Goal: Information Seeking & Learning: Learn about a topic

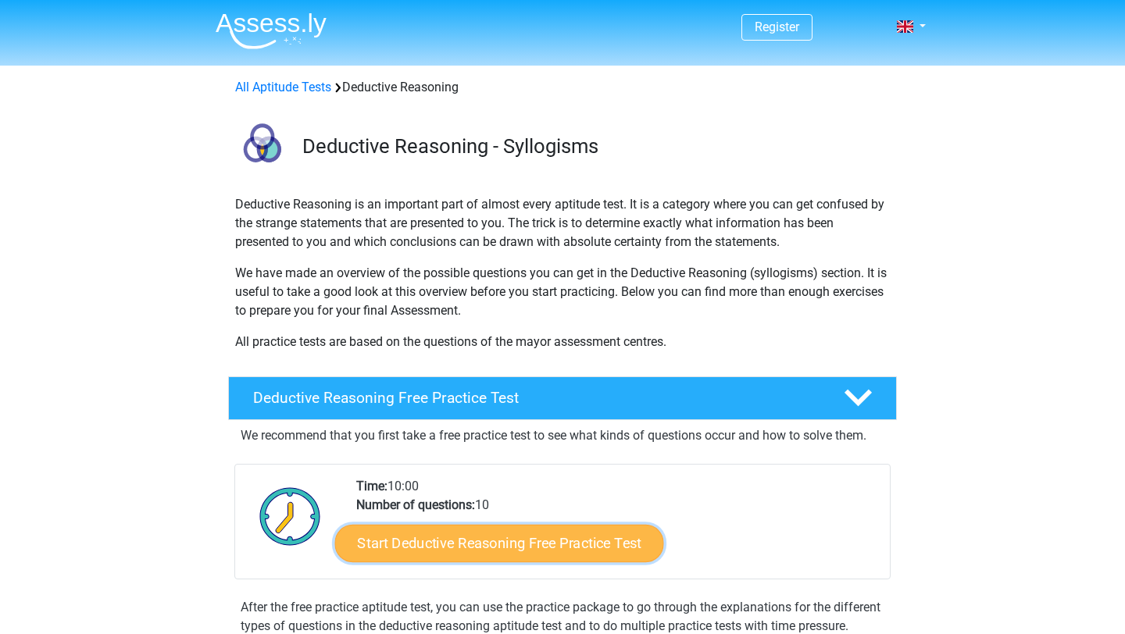
click at [478, 545] on link "Start Deductive Reasoning Free Practice Test" at bounding box center [499, 543] width 329 height 38
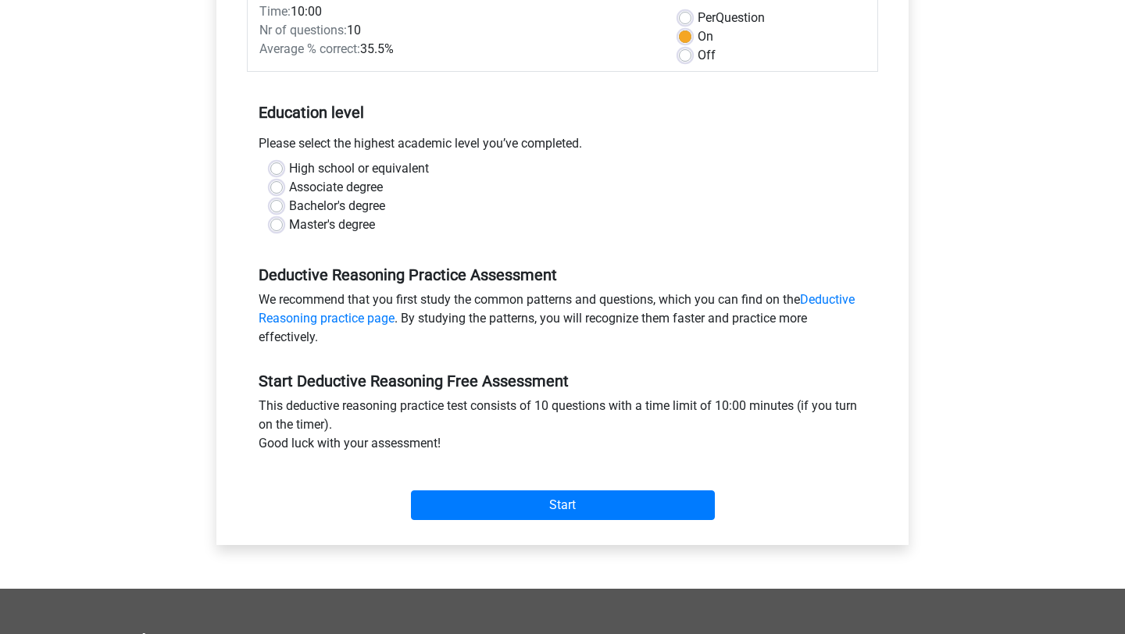
scroll to position [253, 0]
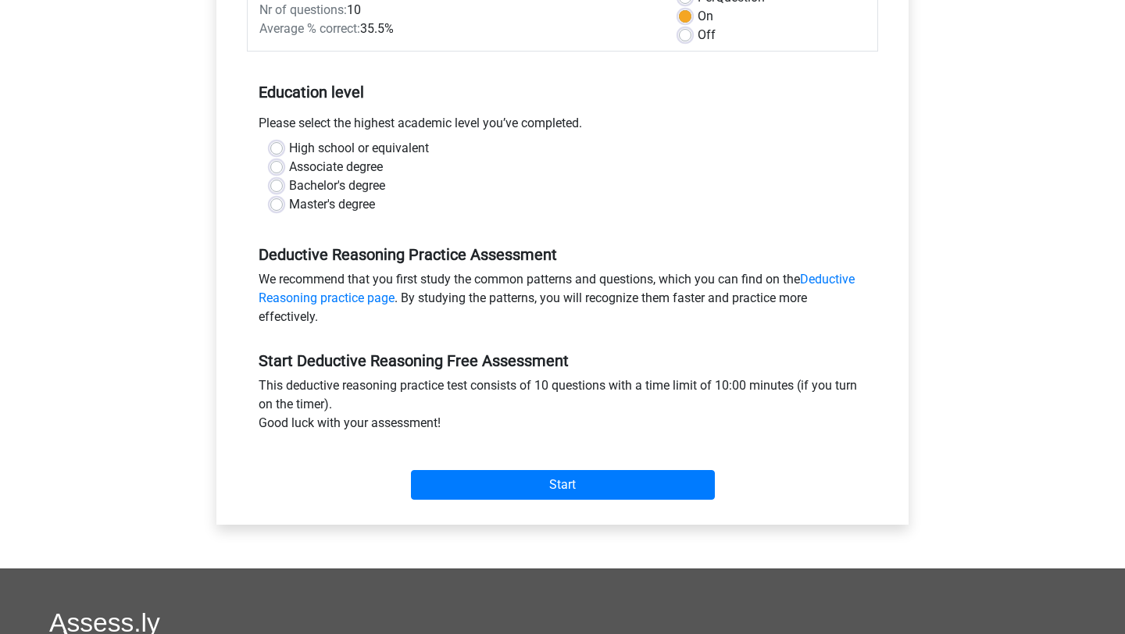
click at [286, 143] on div "High school or equivalent" at bounding box center [562, 148] width 584 height 19
click at [289, 146] on label "High school or equivalent" at bounding box center [359, 148] width 140 height 19
click at [279, 146] on input "High school or equivalent" at bounding box center [276, 147] width 13 height 16
radio input "true"
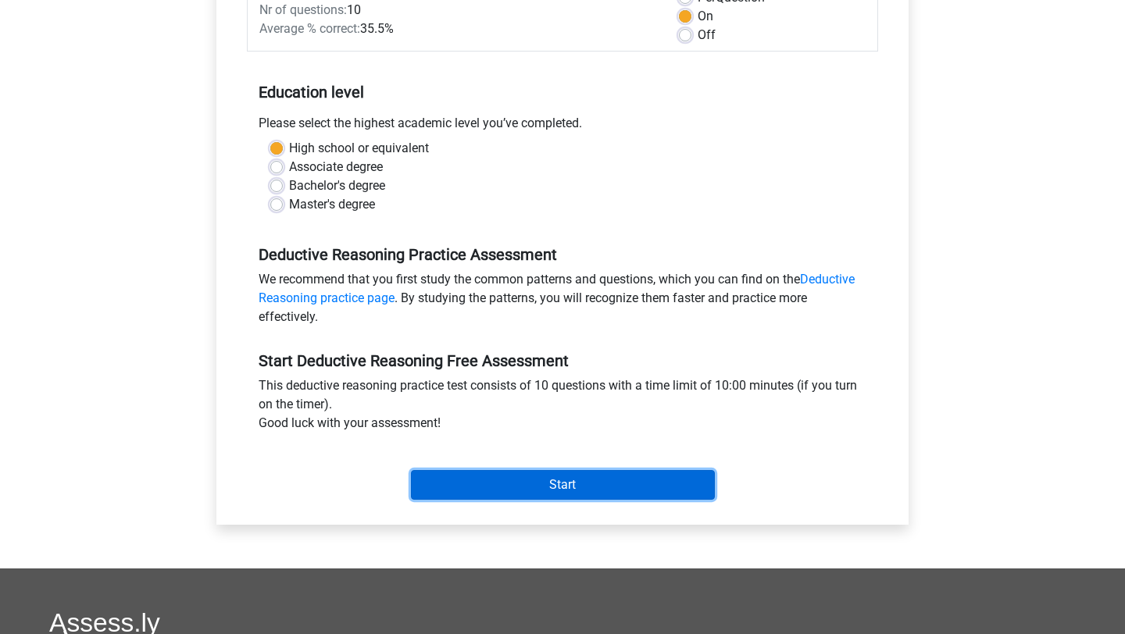
click at [484, 484] on input "Start" at bounding box center [563, 485] width 304 height 30
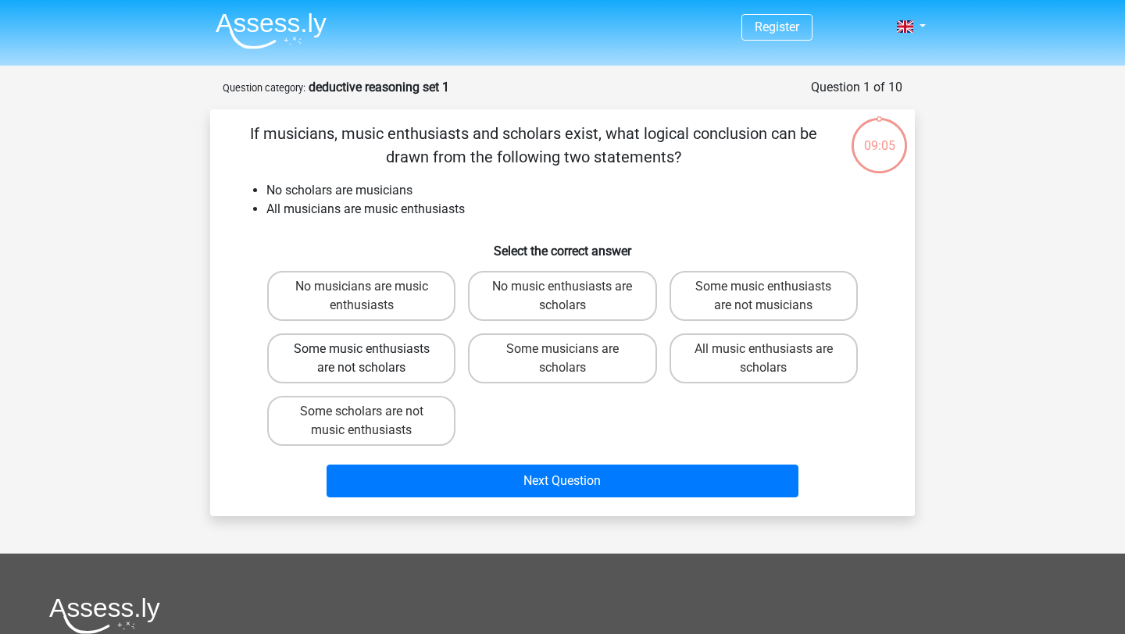
click at [383, 356] on label "Some music enthusiasts are not scholars" at bounding box center [361, 359] width 188 height 50
click at [372, 356] on input "Some music enthusiasts are not scholars" at bounding box center [367, 354] width 10 height 10
radio input "true"
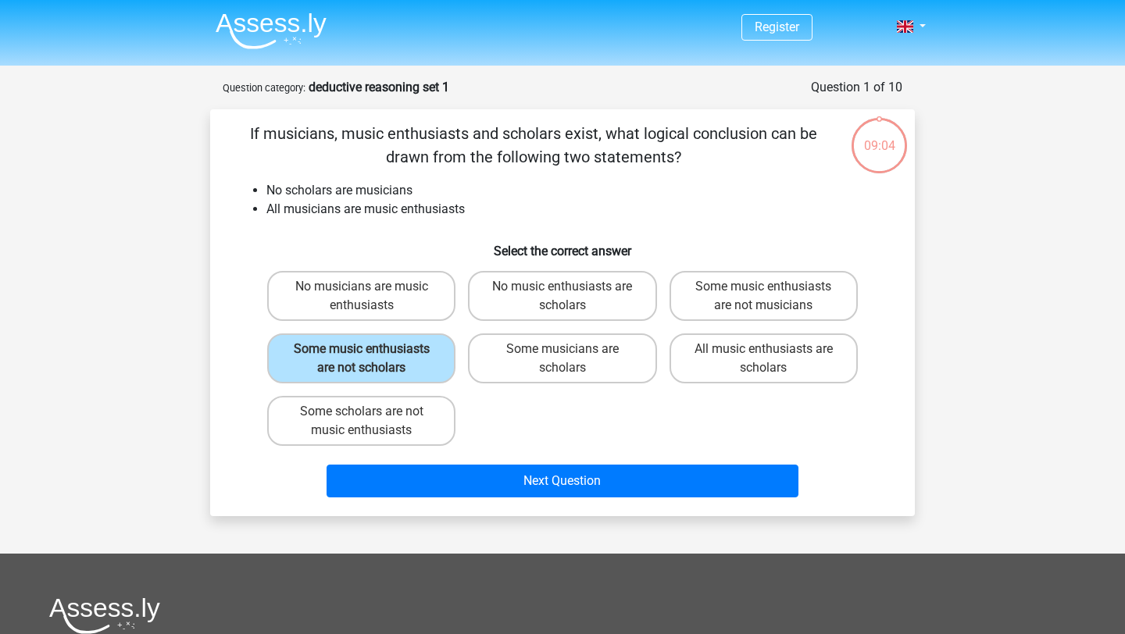
click at [454, 331] on div "Some music enthusiasts are not scholars" at bounding box center [361, 358] width 201 height 63
click at [498, 298] on label "No music enthusiasts are scholars" at bounding box center [562, 296] width 188 height 50
click at [563, 297] on input "No music enthusiasts are scholars" at bounding box center [568, 292] width 10 height 10
radio input "true"
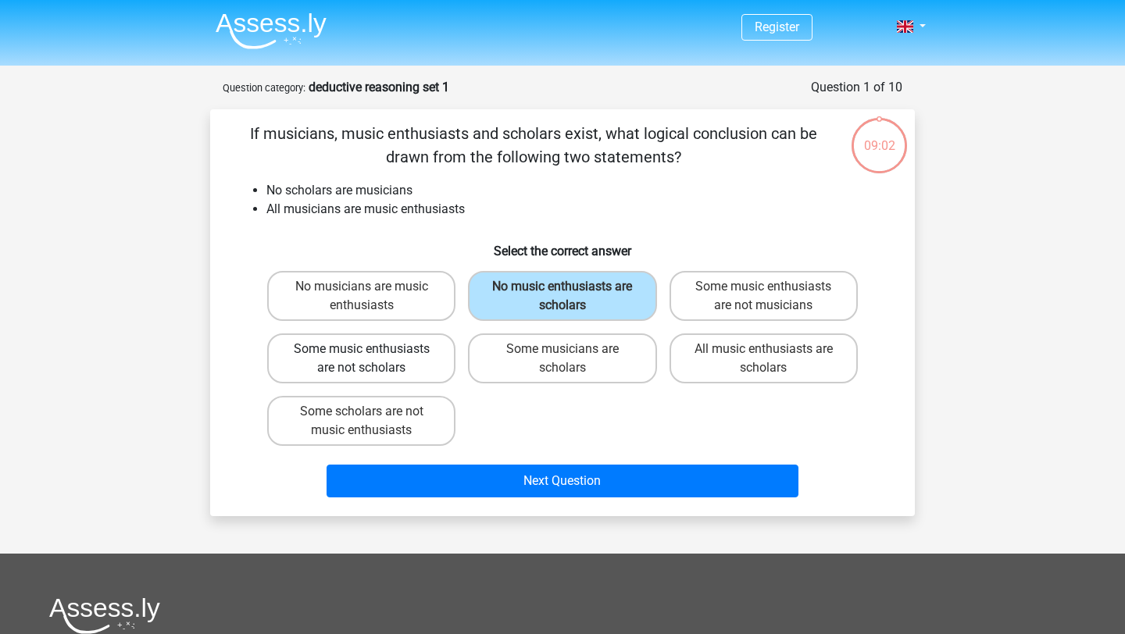
click at [409, 347] on label "Some music enthusiasts are not scholars" at bounding box center [361, 359] width 188 height 50
click at [372, 349] on input "Some music enthusiasts are not scholars" at bounding box center [367, 354] width 10 height 10
radio input "true"
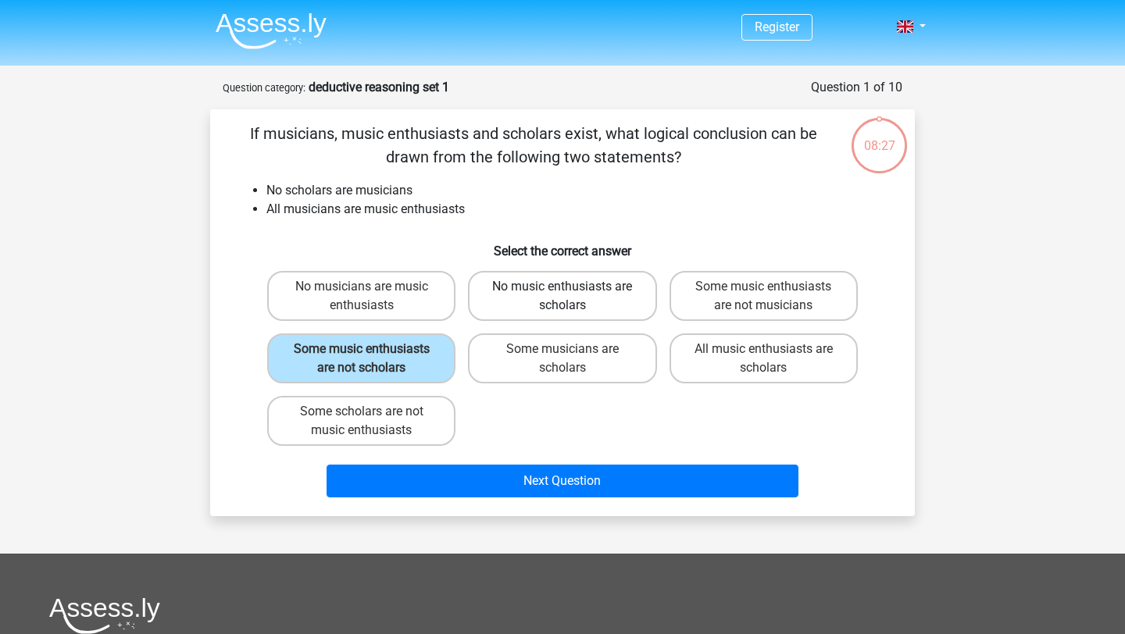
click at [600, 298] on label "No music enthusiasts are scholars" at bounding box center [562, 296] width 188 height 50
click at [573, 297] on input "No music enthusiasts are scholars" at bounding box center [568, 292] width 10 height 10
radio input "true"
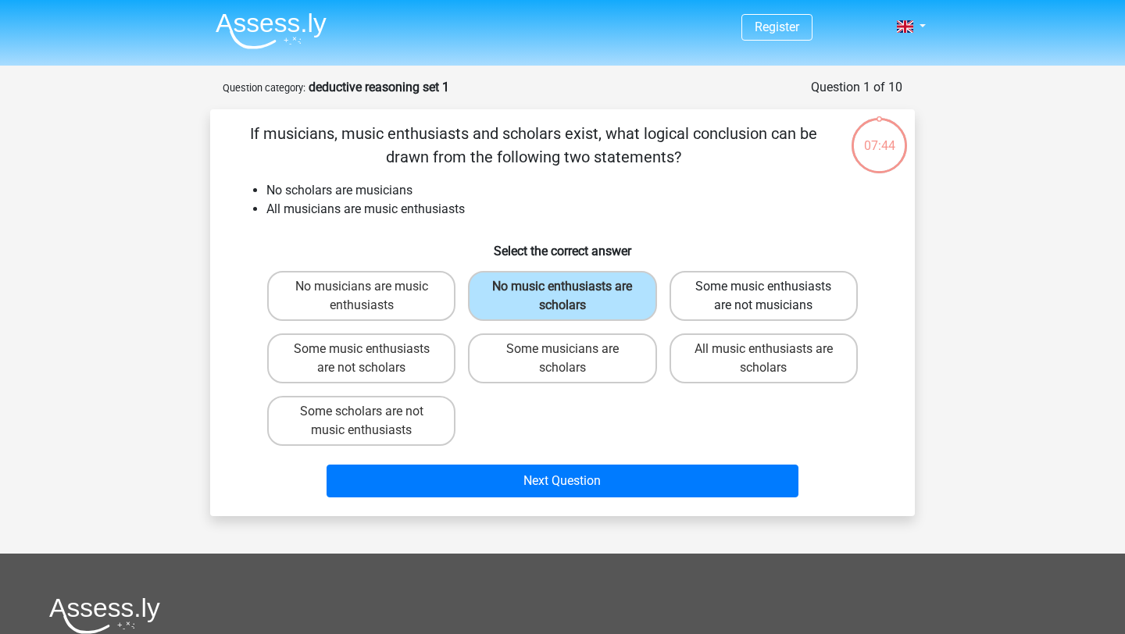
click at [816, 299] on label "Some music enthusiasts are not musicians" at bounding box center [764, 296] width 188 height 50
click at [773, 297] on input "Some music enthusiasts are not musicians" at bounding box center [768, 292] width 10 height 10
radio input "true"
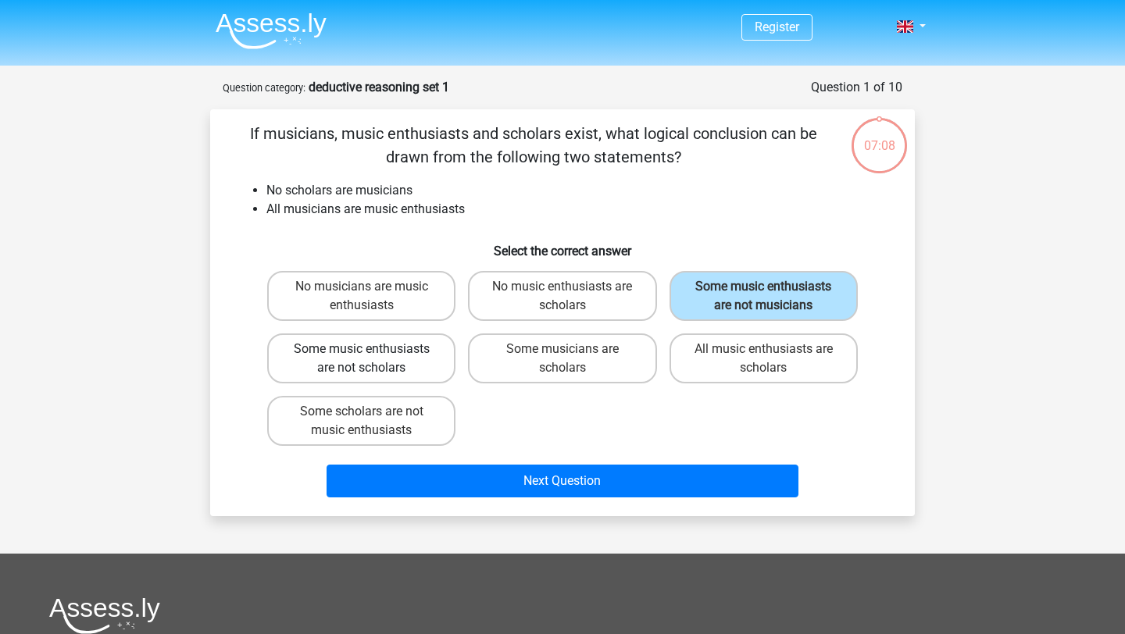
click at [400, 372] on label "Some music enthusiasts are not scholars" at bounding box center [361, 359] width 188 height 50
click at [372, 359] on input "Some music enthusiasts are not scholars" at bounding box center [367, 354] width 10 height 10
radio input "true"
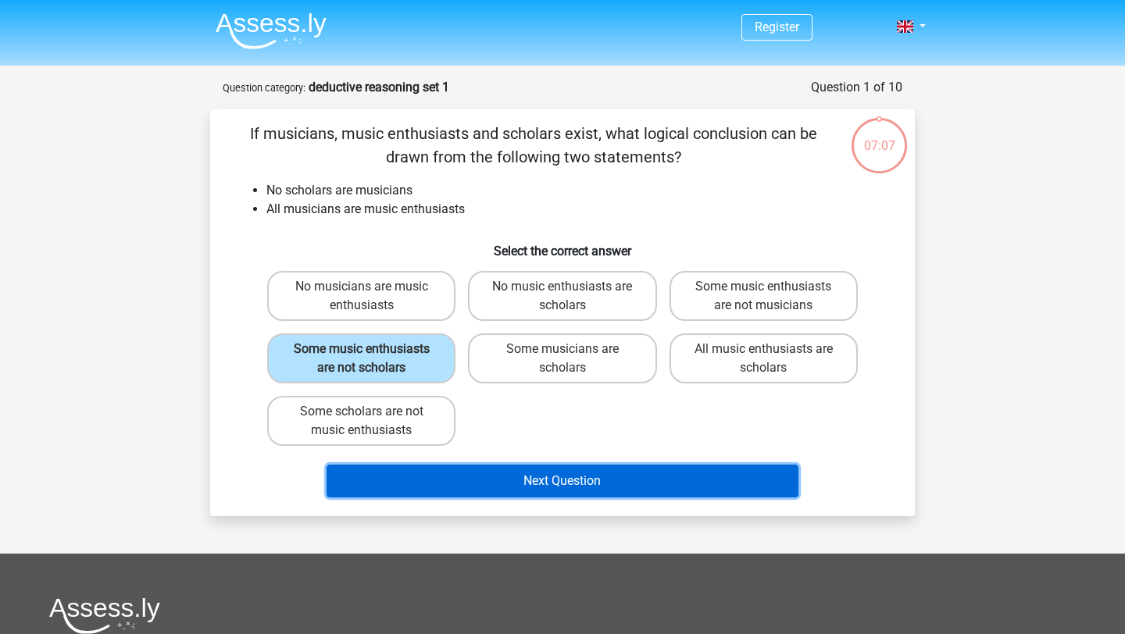
click at [427, 480] on button "Next Question" at bounding box center [563, 481] width 473 height 33
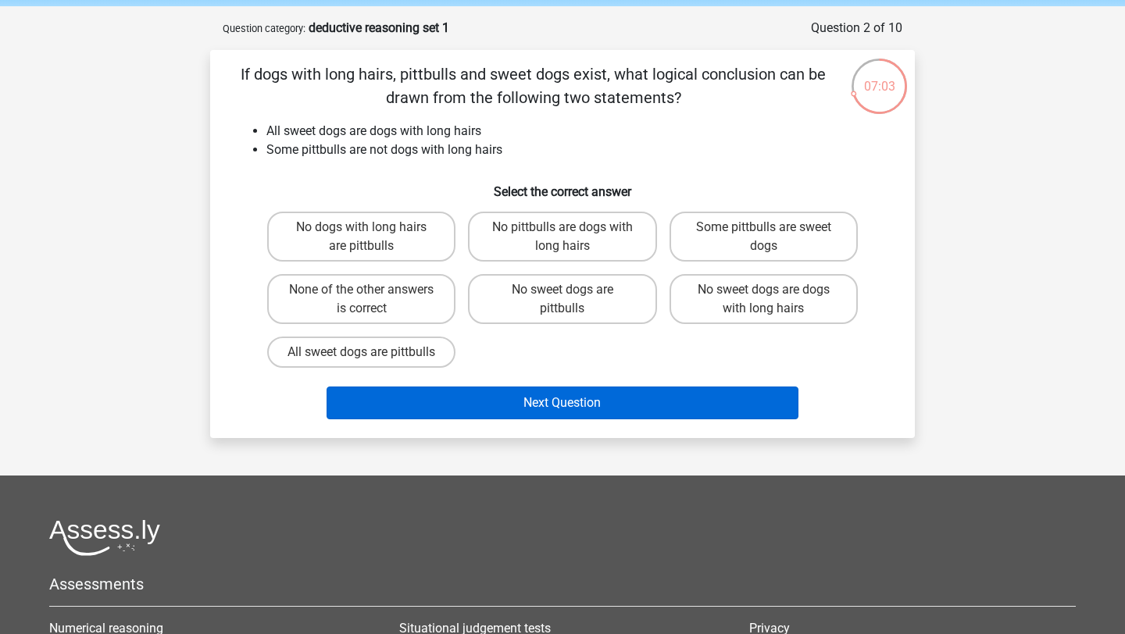
scroll to position [42, 0]
